Goal: Transaction & Acquisition: Purchase product/service

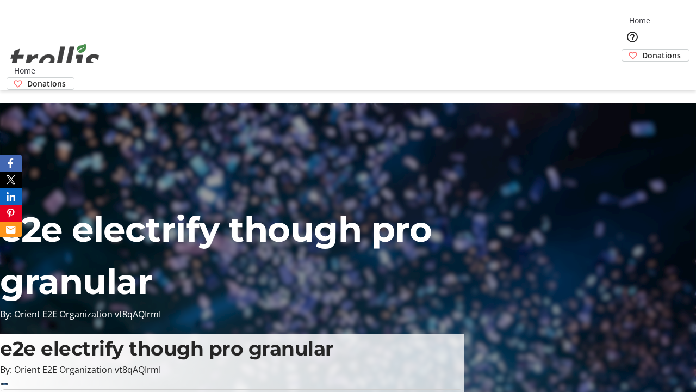
click at [642, 49] on span "Donations" at bounding box center [661, 54] width 39 height 11
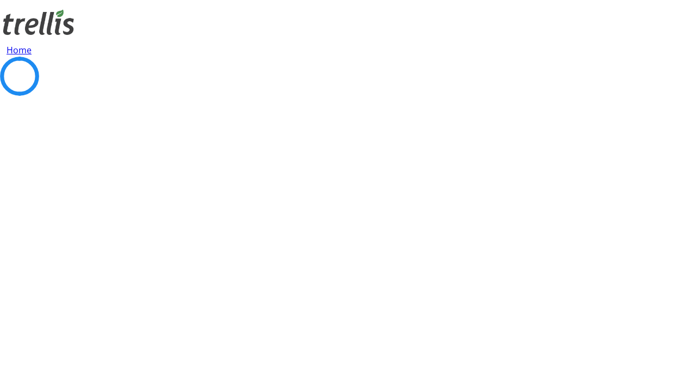
select select "CA"
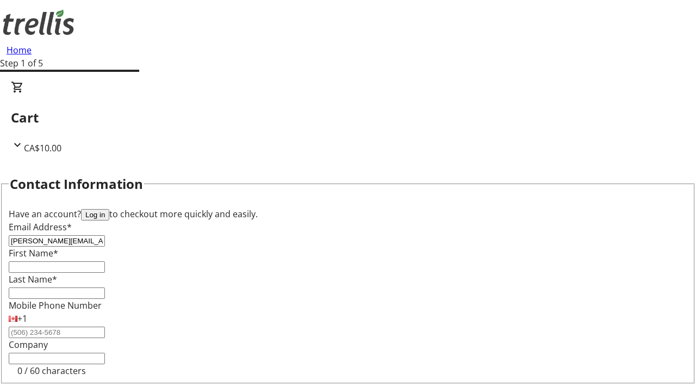
type input "[PERSON_NAME][EMAIL_ADDRESS][DOMAIN_NAME]"
type input "[PERSON_NAME]"
type input "[STREET_ADDRESS][PERSON_NAME]"
type input "Kelowna"
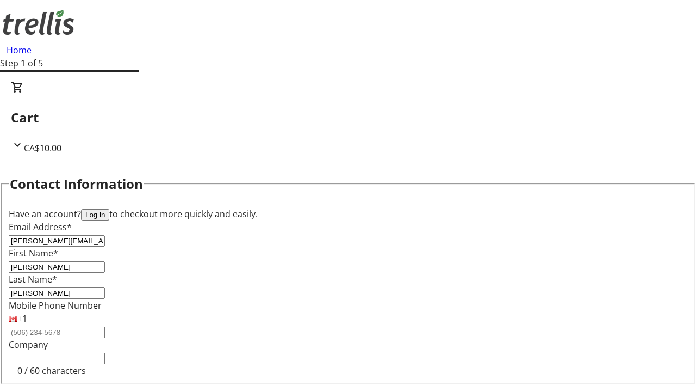
select select "BC"
type input "Kelowna"
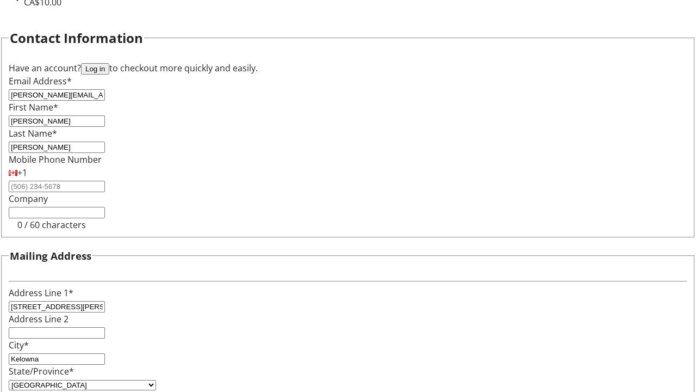
type input "V1Y 0C2"
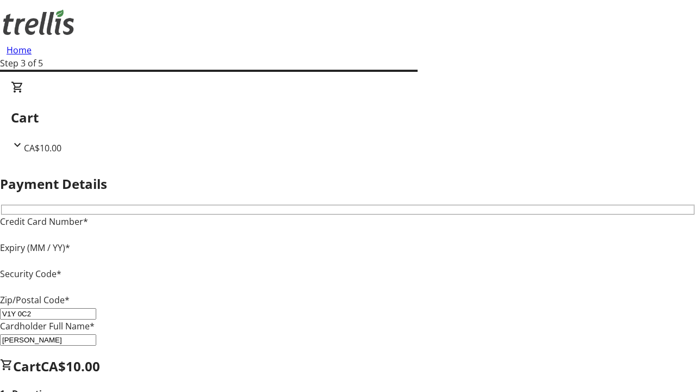
type input "V1Y 0C2"
